Goal: Navigation & Orientation: Find specific page/section

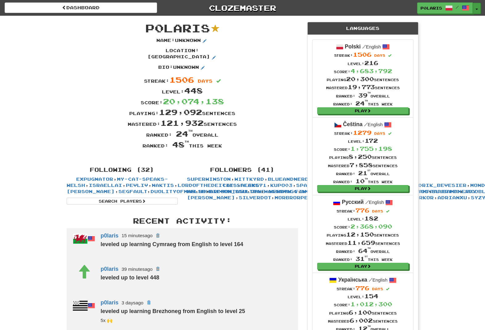
click at [478, 11] on button "Toggle Dropdown" at bounding box center [477, 8] width 8 height 11
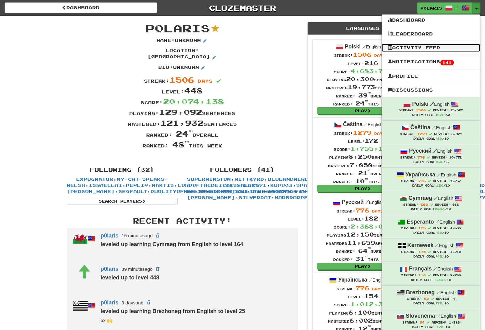
click at [435, 51] on link "Activity Feed" at bounding box center [431, 48] width 99 height 8
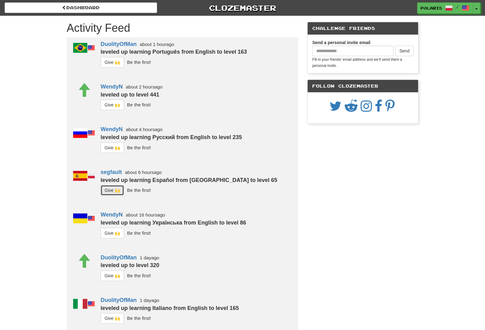
click at [109, 191] on button "G i ve 🙌" at bounding box center [112, 190] width 23 height 11
click at [478, 13] on button "Toggle Dropdown" at bounding box center [477, 8] width 8 height 11
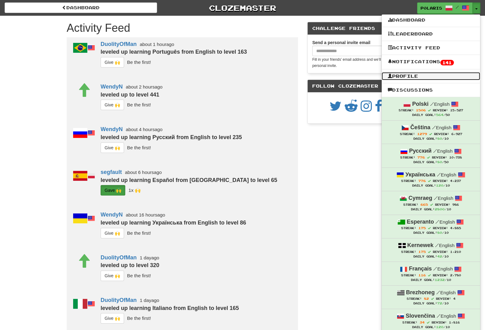
click at [418, 77] on link "Profile" at bounding box center [431, 76] width 99 height 8
